Goal: Information Seeking & Learning: Learn about a topic

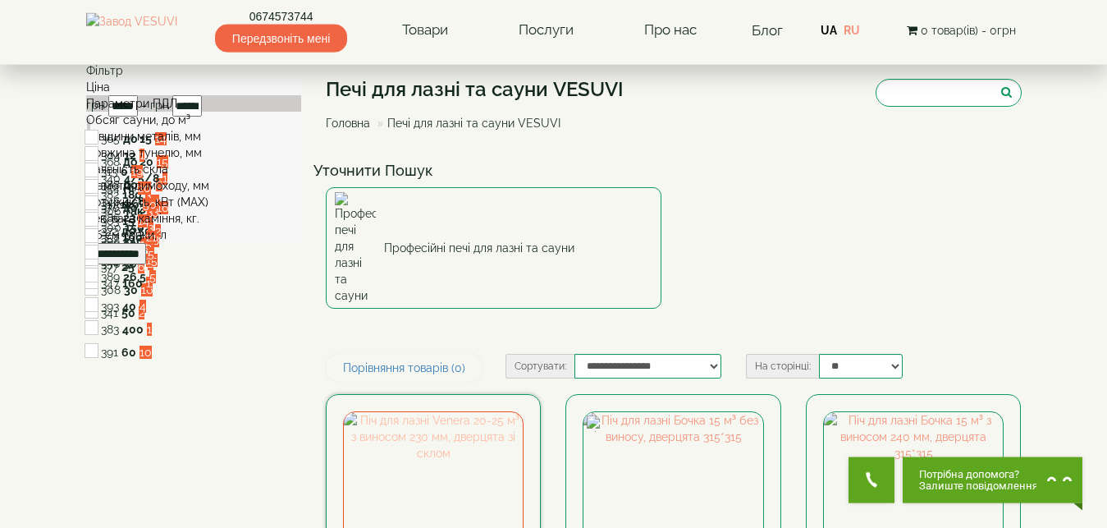
scroll to position [167, 0]
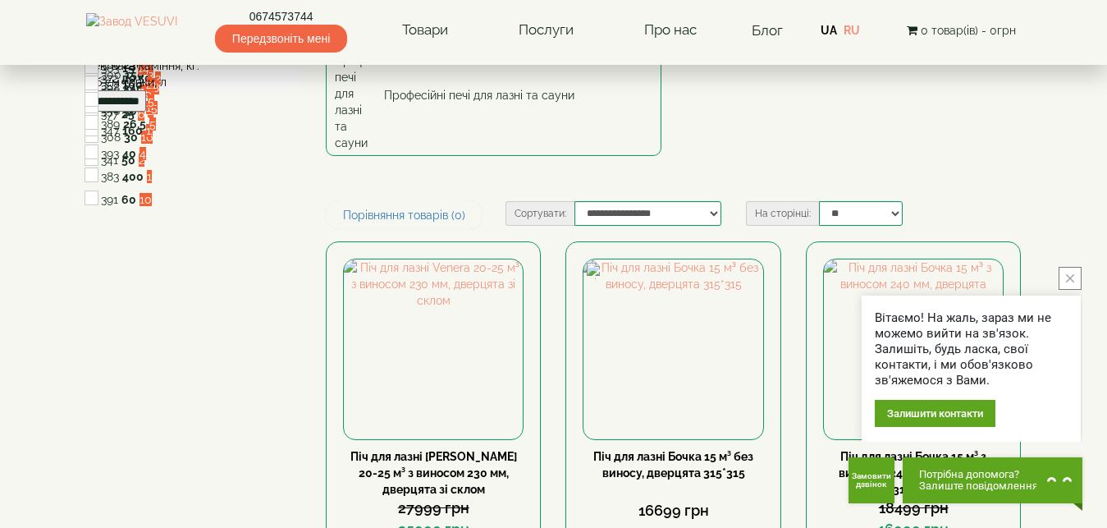
click at [1071, 276] on icon "close button" at bounding box center [1070, 278] width 8 height 8
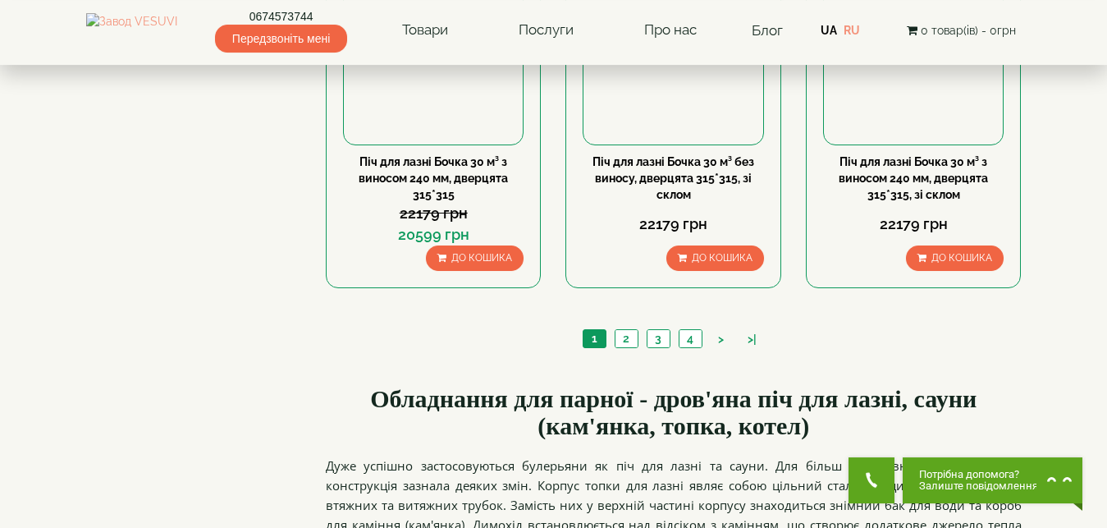
scroll to position [1926, 0]
click at [630, 329] on link "2" at bounding box center [626, 337] width 23 height 17
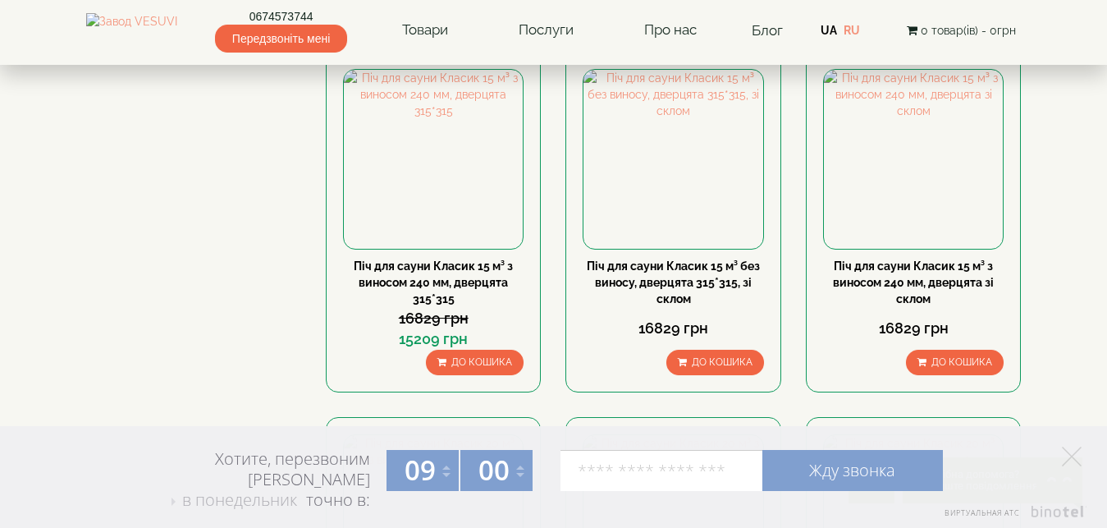
scroll to position [640, 0]
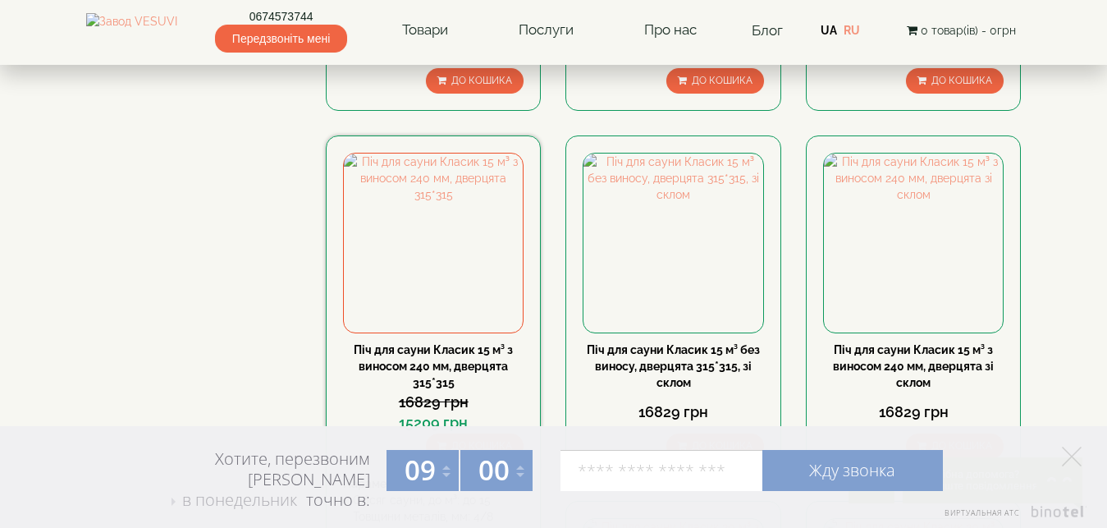
click at [430, 343] on link "Піч для сауни Класик 15 м³ з виносом 240 мм, дверцята 315*315" at bounding box center [433, 366] width 159 height 46
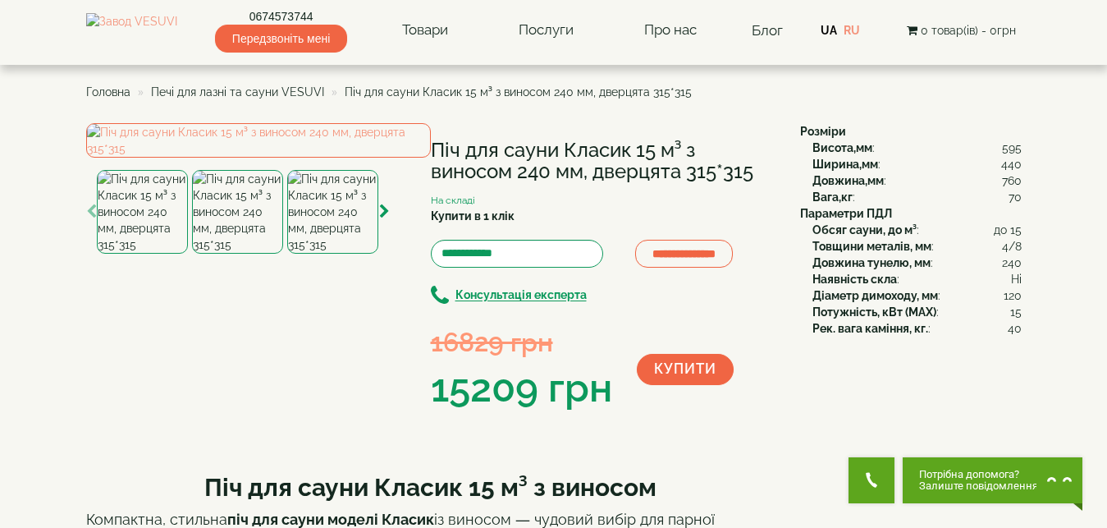
click at [254, 254] on img at bounding box center [237, 212] width 91 height 84
click at [337, 254] on img at bounding box center [332, 212] width 91 height 84
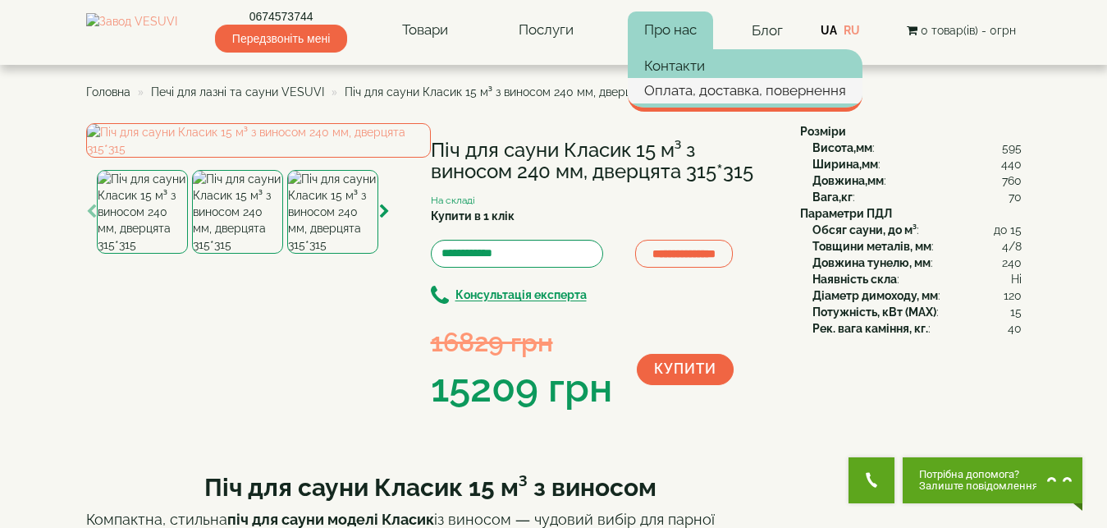
click at [685, 90] on link "Оплата, доставка, повернення" at bounding box center [745, 90] width 235 height 25
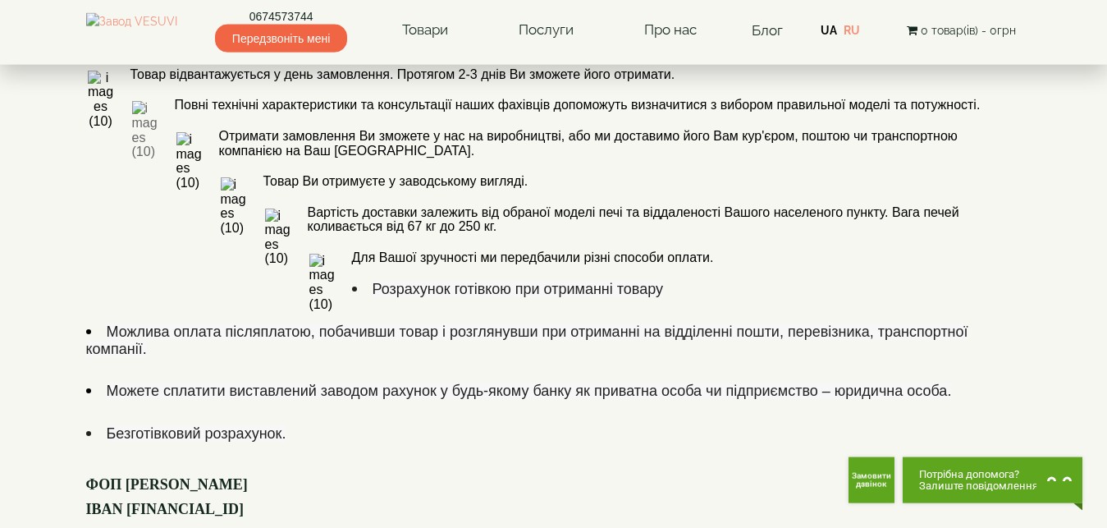
scroll to position [1005, 0]
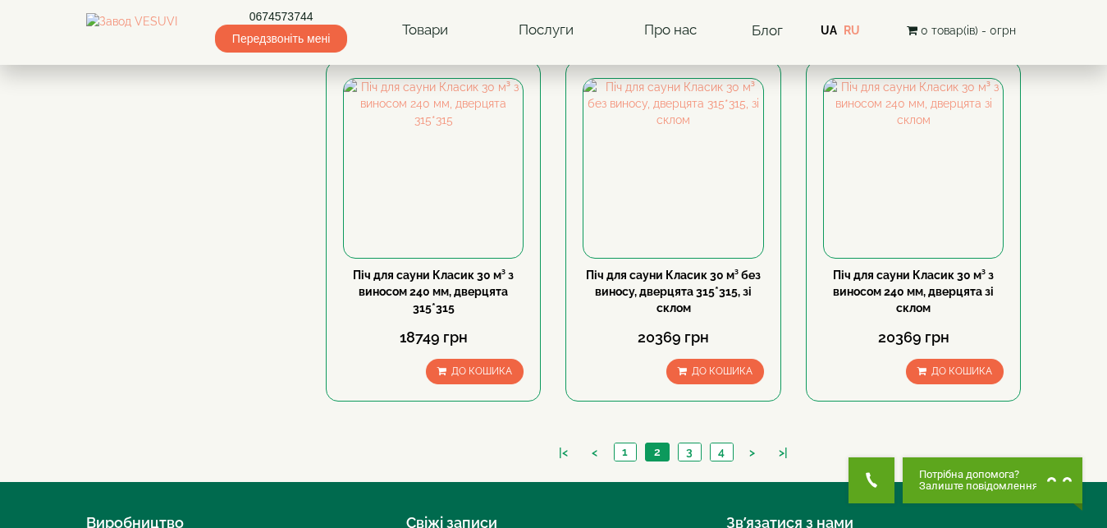
scroll to position [1979, 0]
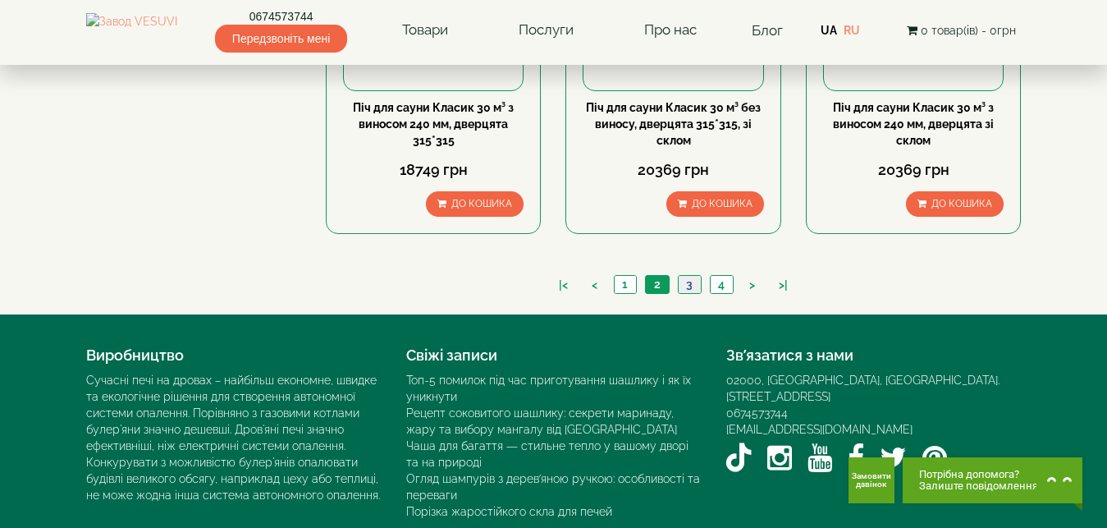
click at [690, 276] on link "3" at bounding box center [689, 284] width 23 height 17
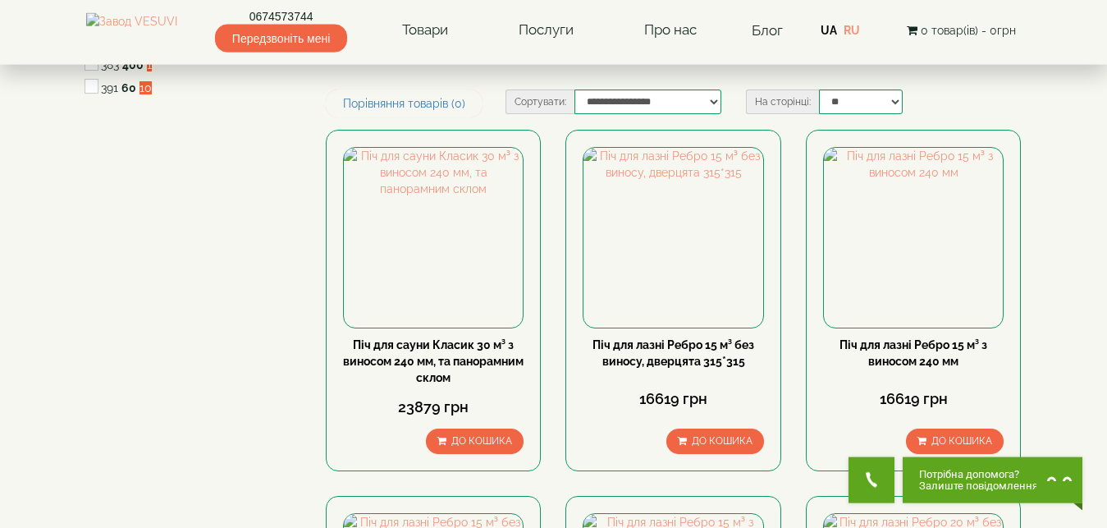
scroll to position [251, 0]
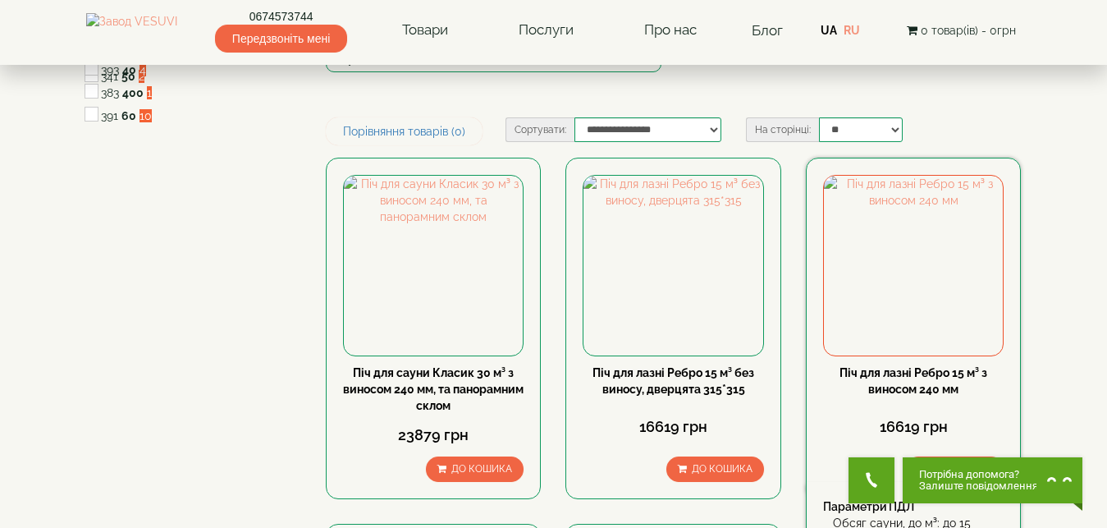
click at [917, 366] on link "Піч для лазні Ребро 15 м³ з виносом 240 мм" at bounding box center [914, 381] width 148 height 30
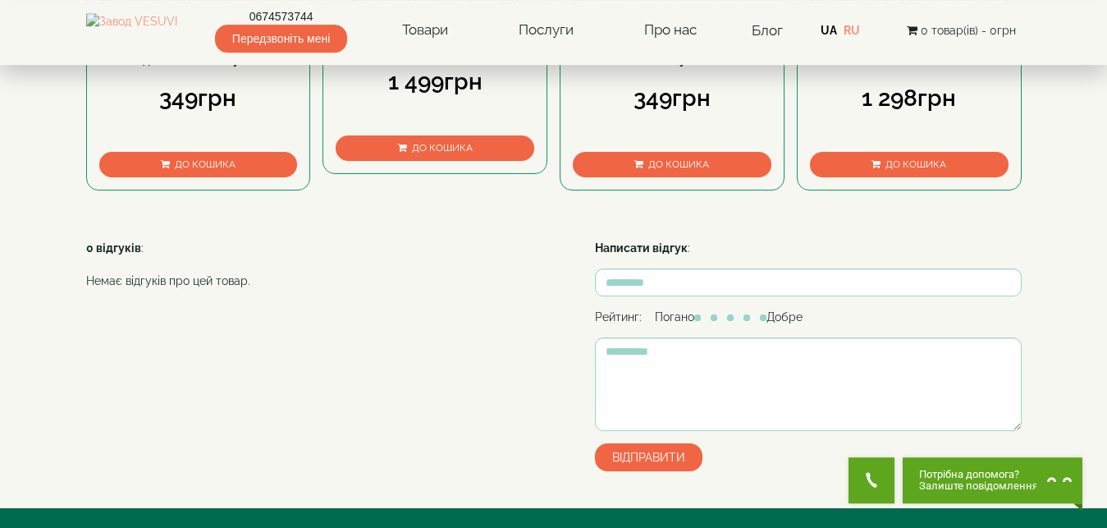
scroll to position [921, 0]
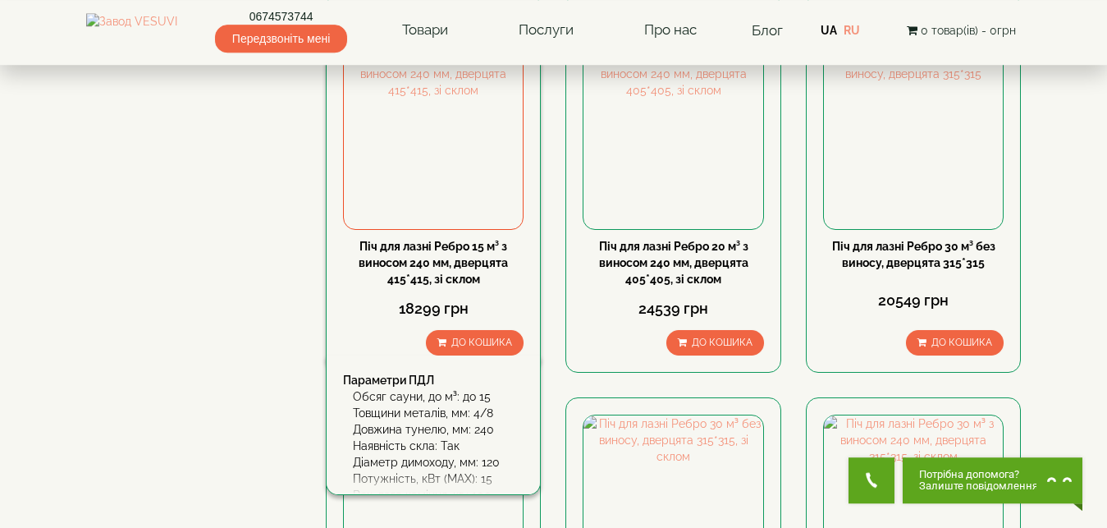
scroll to position [1507, 0]
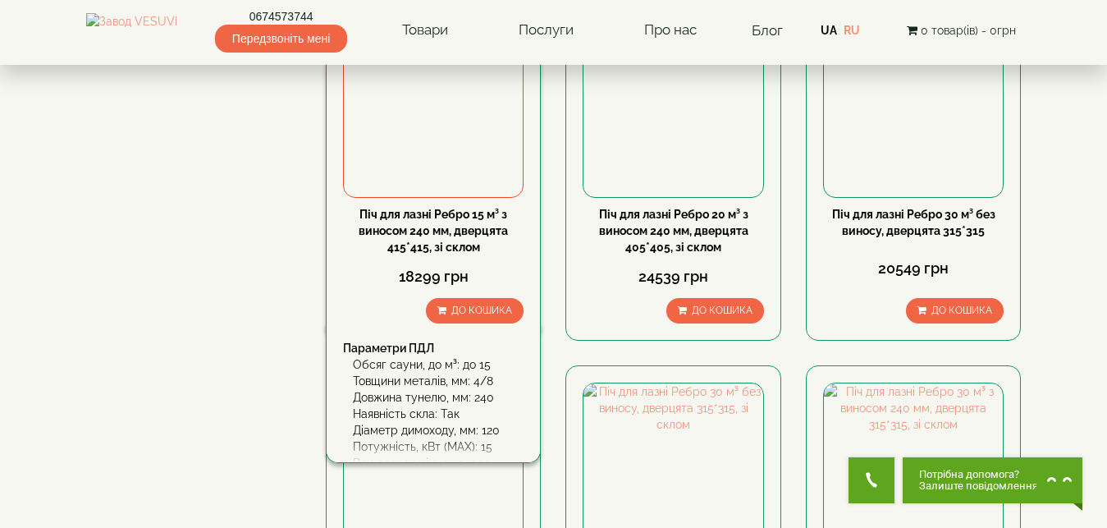
click at [427, 208] on link "Піч для лазні Ребро 15 м³ з виносом 240 мм, дверцята 415*415, зі склом" at bounding box center [433, 231] width 149 height 46
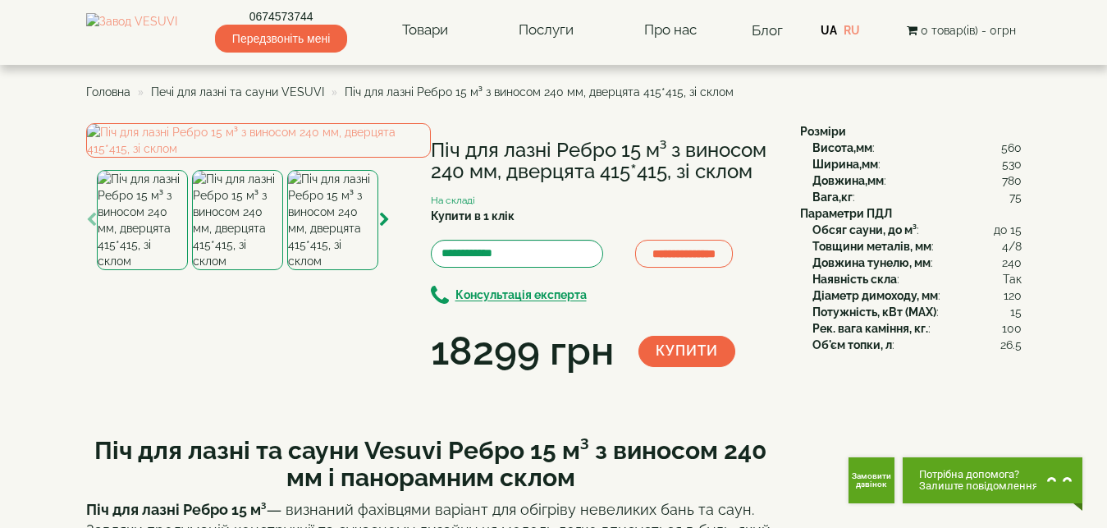
click at [232, 270] on img at bounding box center [237, 220] width 91 height 100
click at [328, 270] on img at bounding box center [332, 220] width 91 height 100
click at [242, 270] on img at bounding box center [237, 220] width 91 height 100
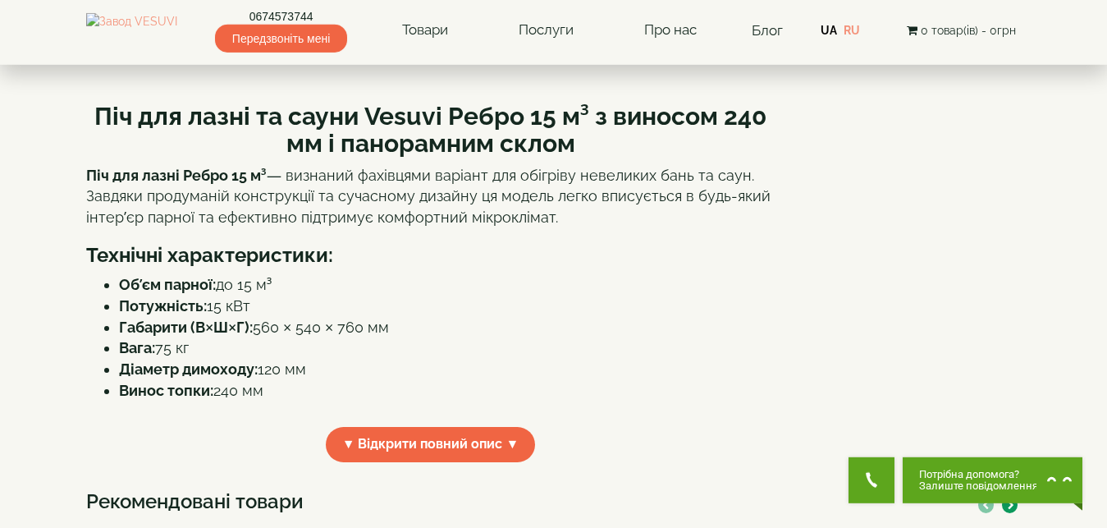
scroll to position [502, 0]
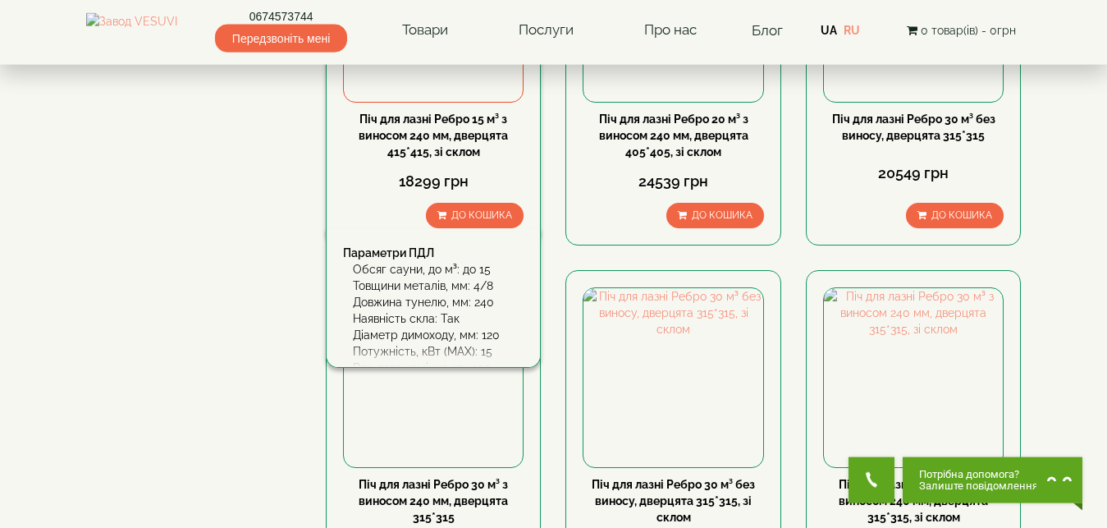
scroll to position [1842, 0]
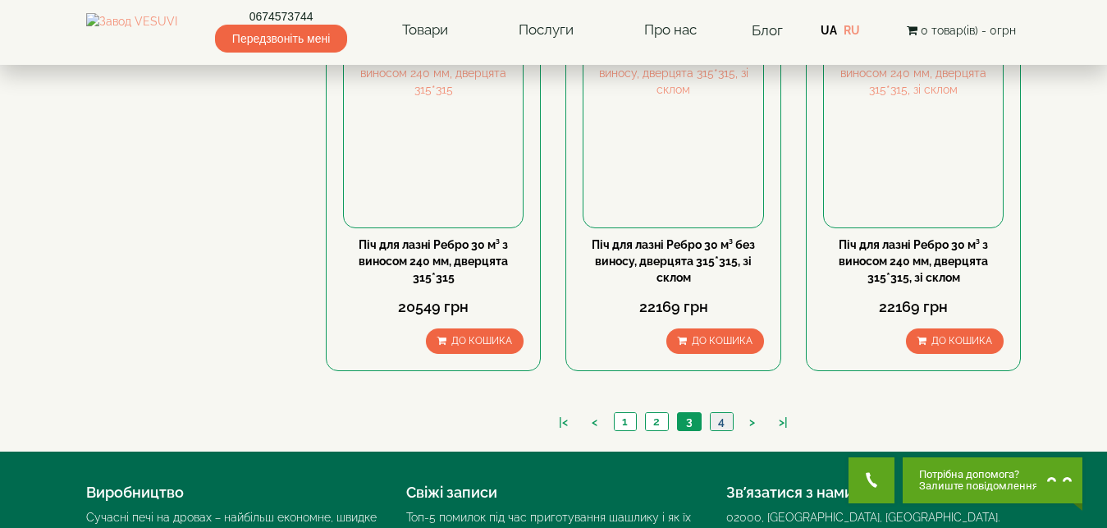
click at [721, 413] on link "4" at bounding box center [721, 421] width 23 height 17
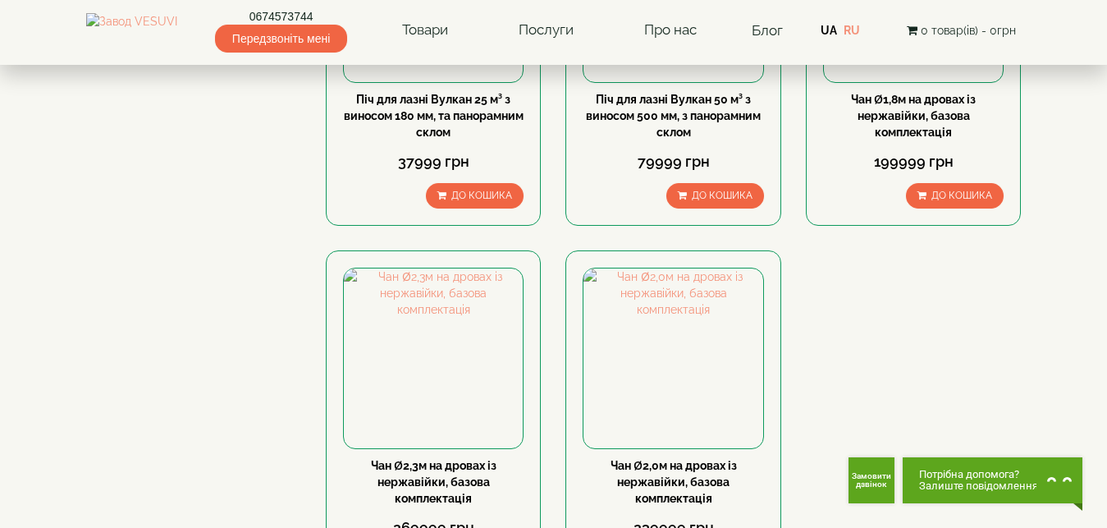
scroll to position [1591, 0]
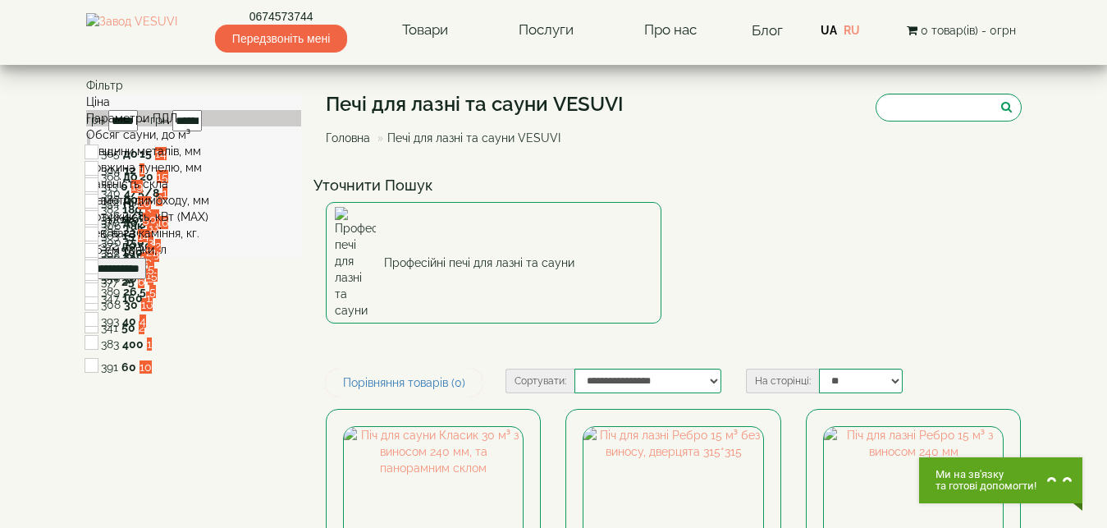
scroll to position [1842, 0]
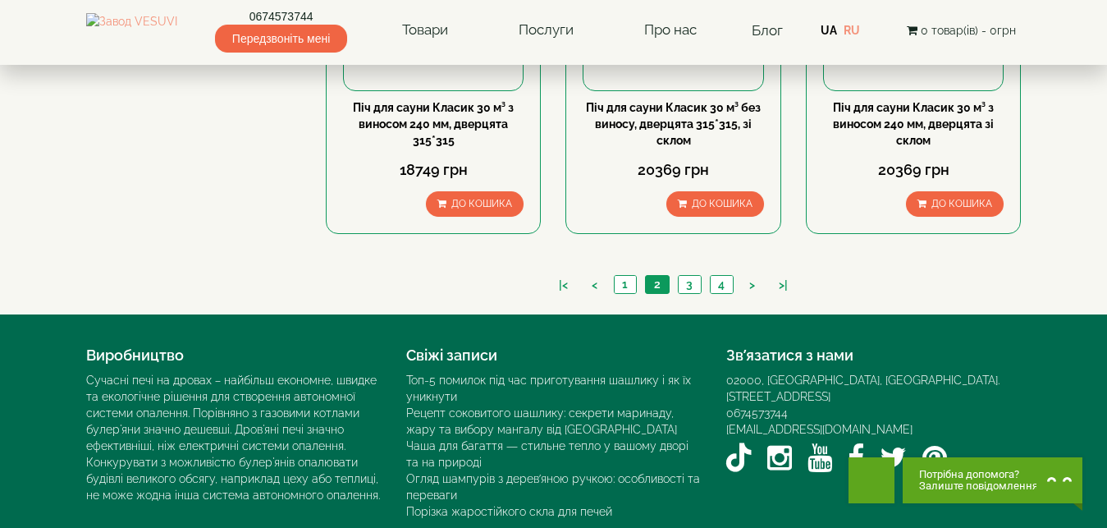
scroll to position [1979, 0]
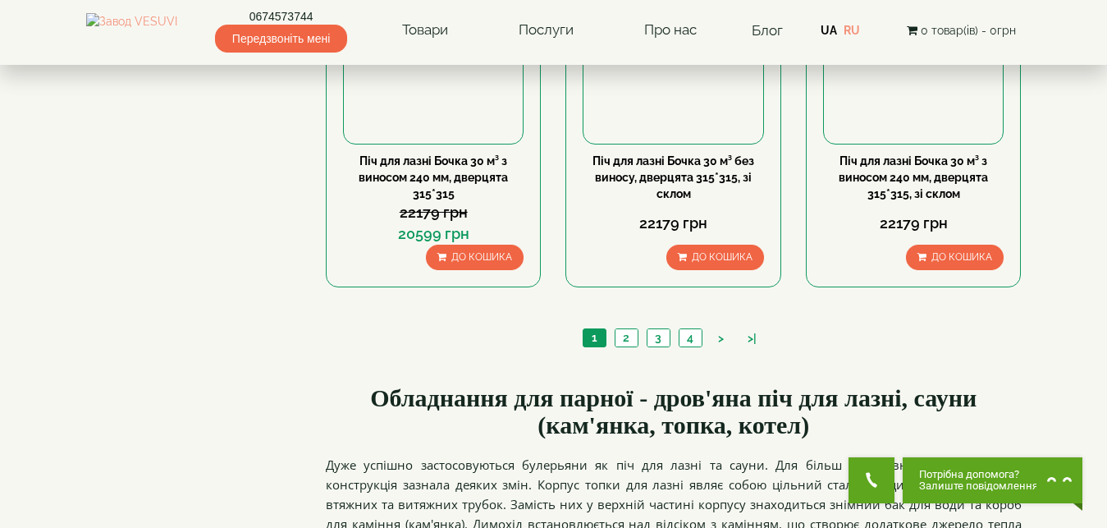
scroll to position [1926, 0]
